Goal: Check status

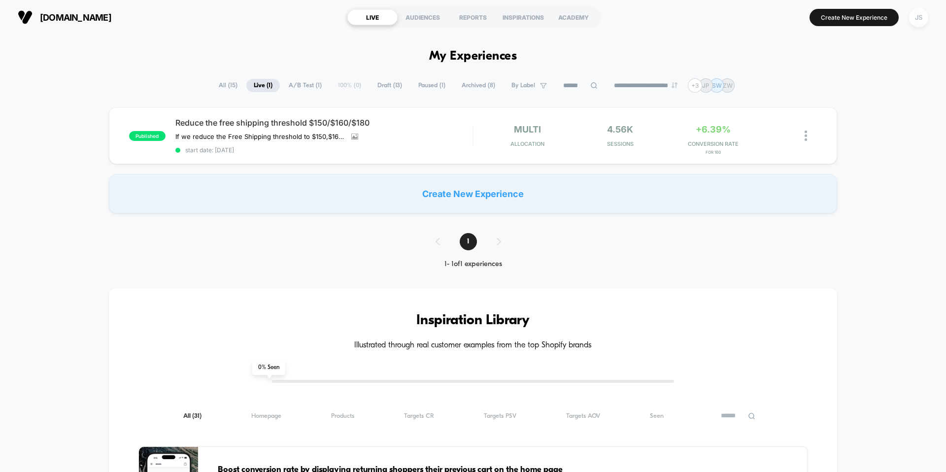
click at [917, 16] on div "JS" at bounding box center [918, 17] width 19 height 19
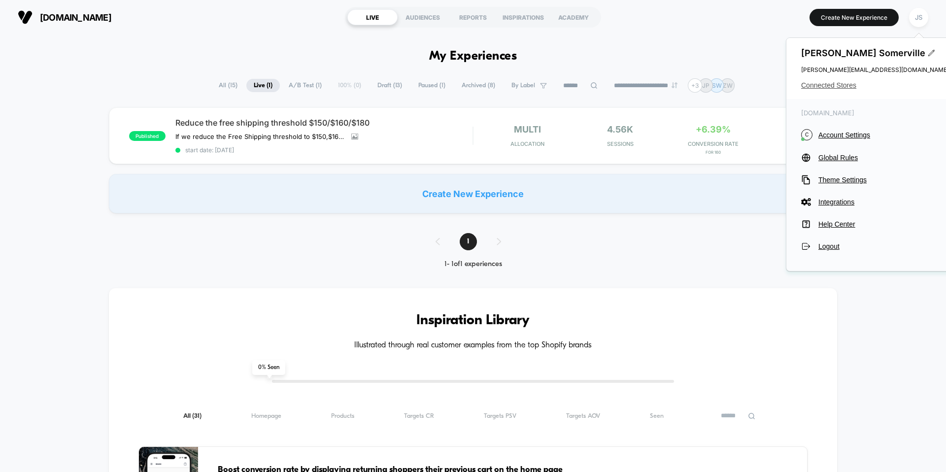
click at [818, 85] on span "Connected Stores" at bounding box center [875, 85] width 148 height 8
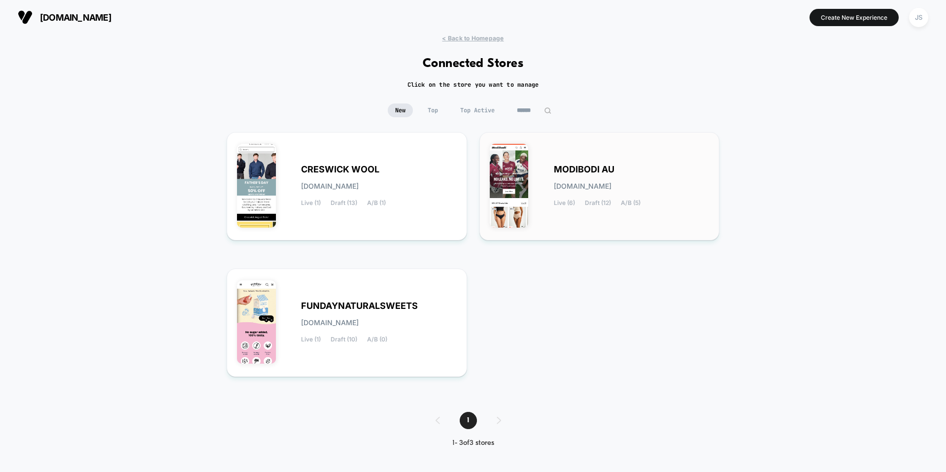
click at [551, 175] on div "MODIBODI AU [DOMAIN_NAME] Live (6) Draft (12) A/B (5)" at bounding box center [600, 186] width 220 height 88
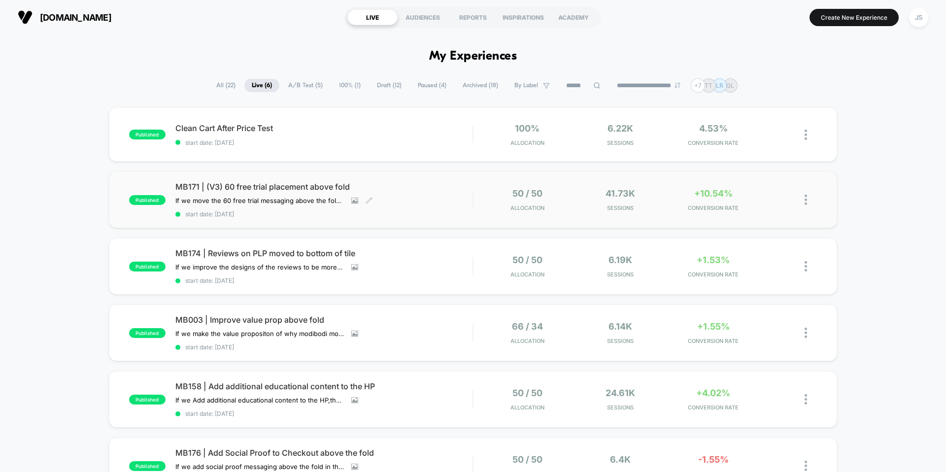
click at [310, 183] on span "MB171 | (V3) 60 free trial placement above fold" at bounding box center [323, 187] width 297 height 10
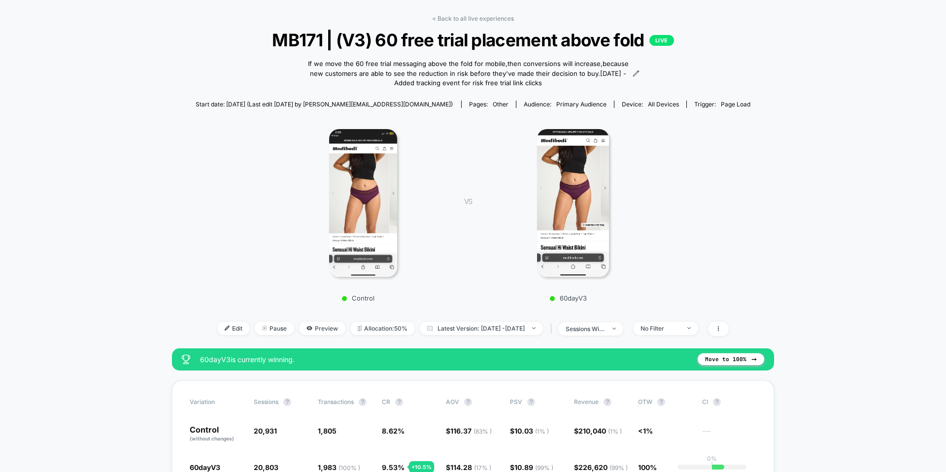
scroll to position [38, 0]
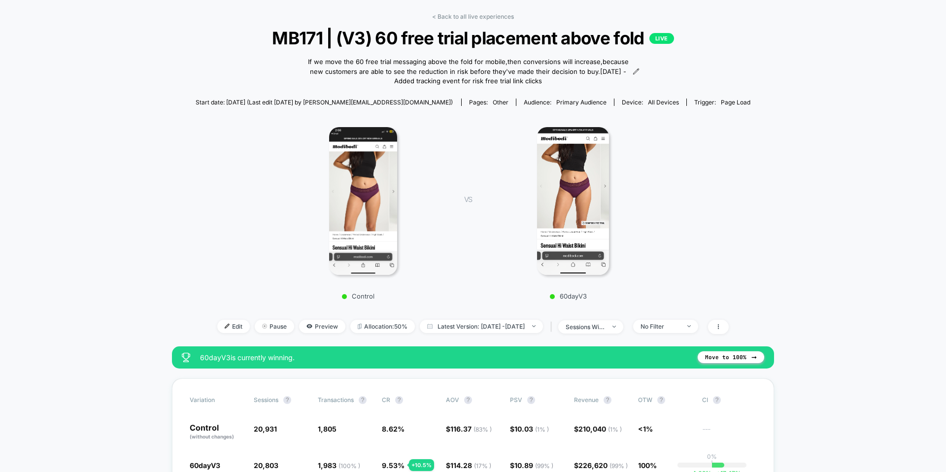
click at [361, 206] on img at bounding box center [363, 201] width 68 height 148
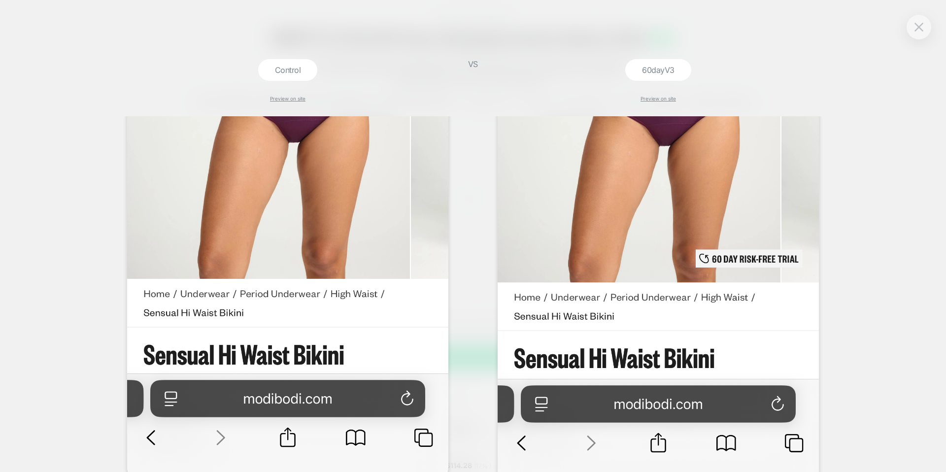
scroll to position [281, 0]
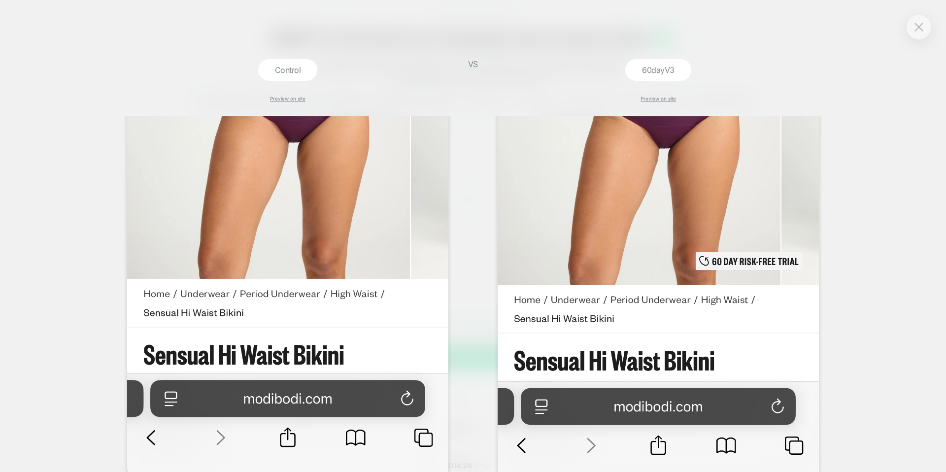
click at [868, 212] on div "Control Preview on site VS 60dayV3 Preview on site" at bounding box center [473, 236] width 946 height 472
click at [927, 24] on div at bounding box center [918, 27] width 25 height 25
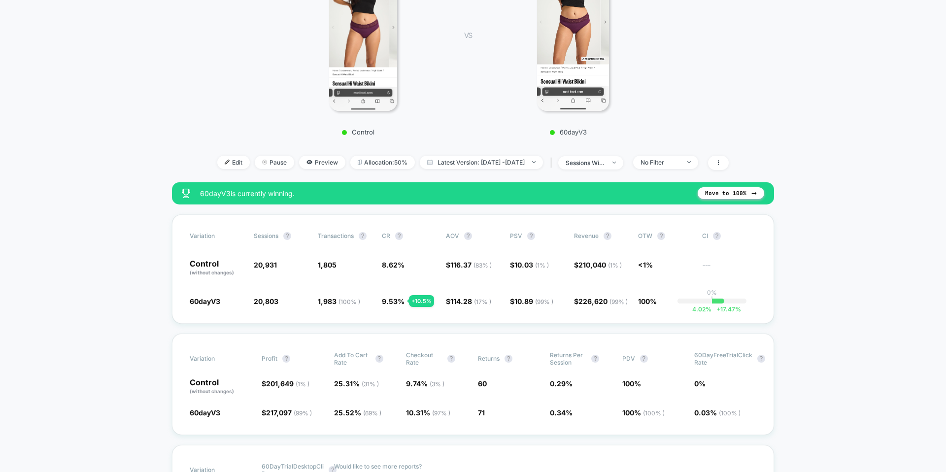
scroll to position [199, 0]
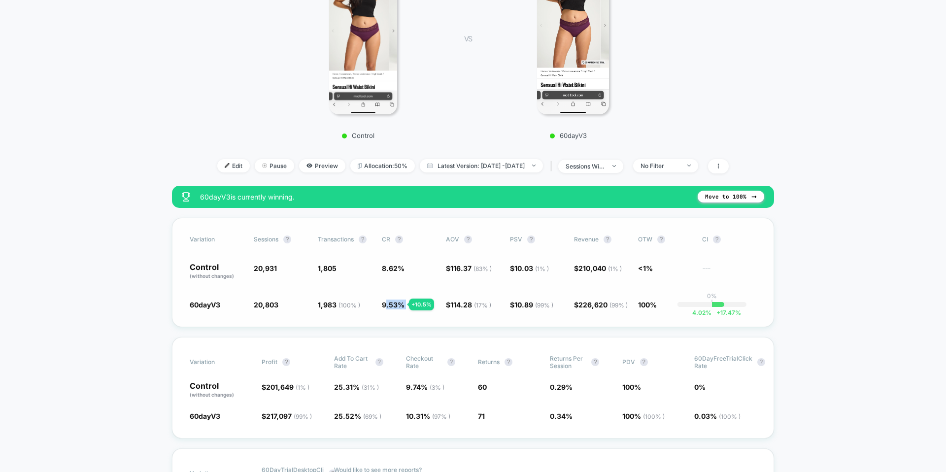
drag, startPoint x: 383, startPoint y: 305, endPoint x: 412, endPoint y: 303, distance: 29.1
click at [404, 303] on span "9.53 % + 10.5 %" at bounding box center [393, 304] width 23 height 8
click at [416, 304] on div "+ 10.5 %" at bounding box center [421, 304] width 25 height 12
click at [413, 303] on div "+ 10.5 %" at bounding box center [421, 304] width 25 height 12
drag, startPoint x: 631, startPoint y: 301, endPoint x: 660, endPoint y: 301, distance: 28.6
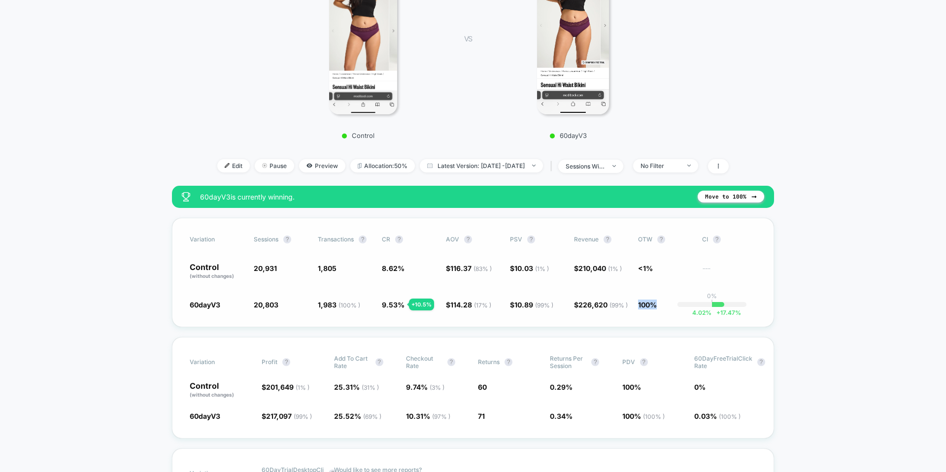
click at [660, 301] on div "60dayV3 20,803 - 0.61 % 1,983 ( 100 % ) + 10.5 % 9.53 % + 10.5 % $ 114.28 ( 17 …" at bounding box center [473, 304] width 566 height 10
click at [515, 161] on span "Latest Version: [DATE] - [DATE]" at bounding box center [481, 165] width 123 height 13
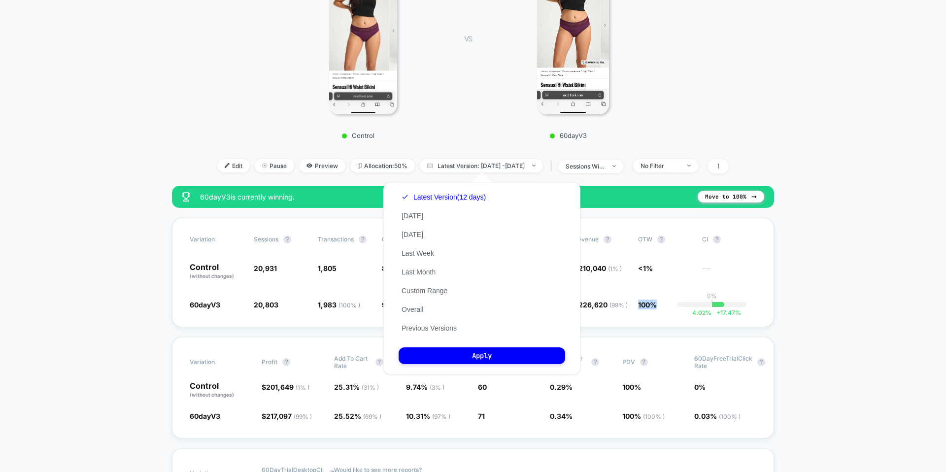
drag, startPoint x: 464, startPoint y: 200, endPoint x: 500, endPoint y: 126, distance: 83.0
click at [499, 126] on body "[DOMAIN_NAME] Create New Experience JS [DOMAIN_NAME] < Back to all live experie…" at bounding box center [473, 236] width 946 height 472
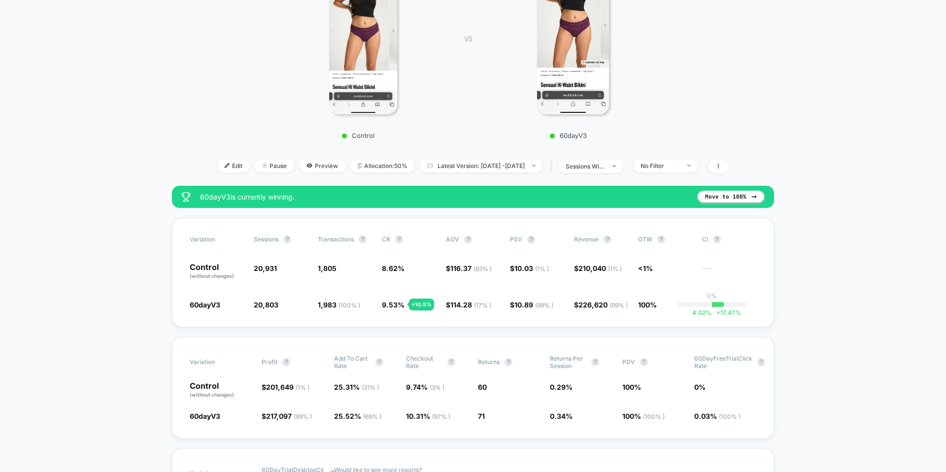
click at [499, 127] on div "60dayV3" at bounding box center [573, 49] width 172 height 179
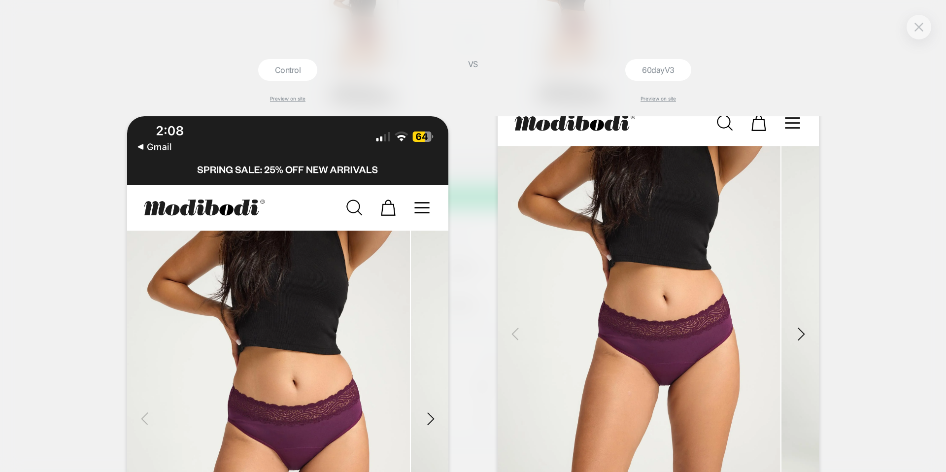
scroll to position [0, 0]
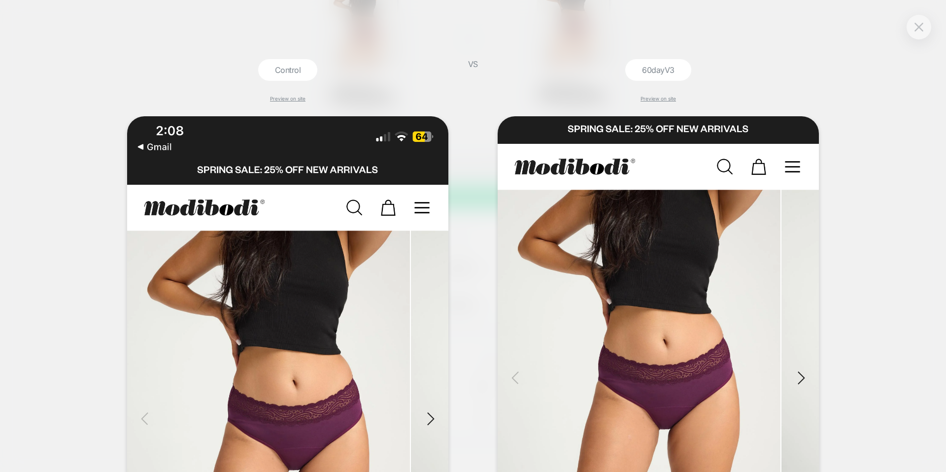
click at [905, 26] on div "Control Preview on site VS 60dayV3 Preview on site" at bounding box center [473, 236] width 946 height 472
click at [910, 28] on div at bounding box center [918, 27] width 25 height 25
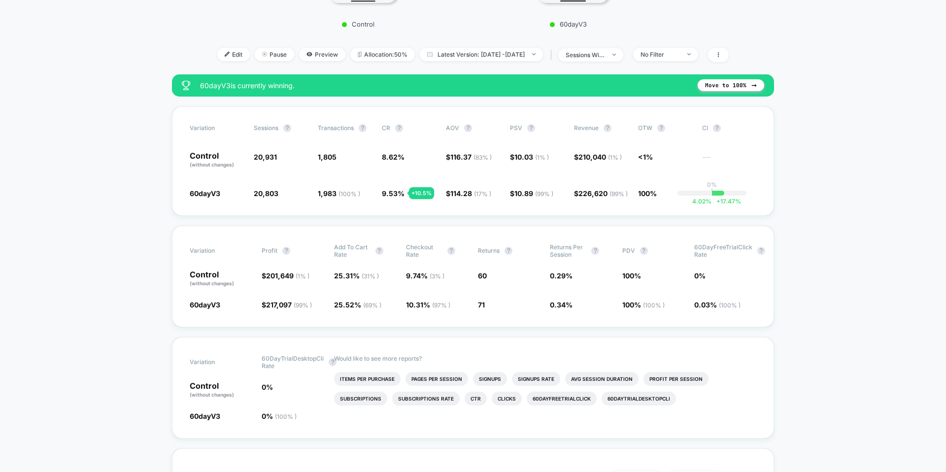
scroll to position [302, 0]
